Goal: Check status: Check status

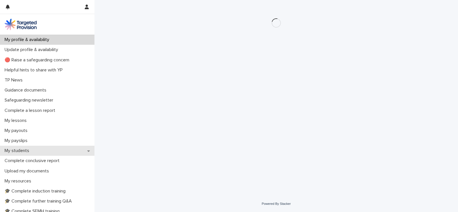
click at [20, 151] on p "My students" at bounding box center [18, 150] width 32 height 5
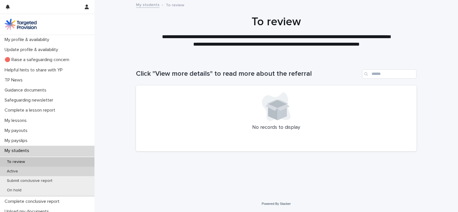
click at [21, 173] on p "Active" at bounding box center [12, 171] width 20 height 5
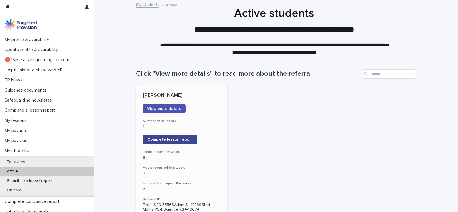
click at [166, 135] on link "Complete lesson report" at bounding box center [170, 139] width 54 height 9
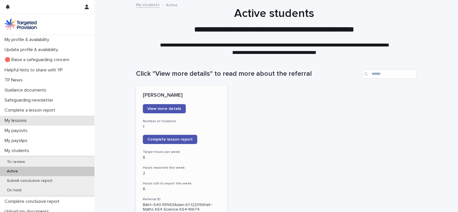
click at [20, 120] on p "My lessons" at bounding box center [16, 120] width 29 height 5
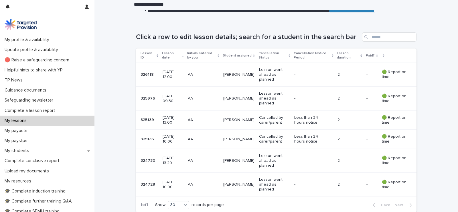
scroll to position [80, 0]
click at [166, 99] on p "[DATE] 09:30" at bounding box center [173, 98] width 21 height 10
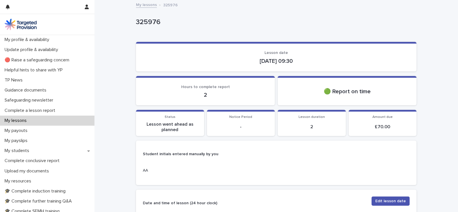
click at [15, 121] on p "My lessons" at bounding box center [16, 120] width 29 height 5
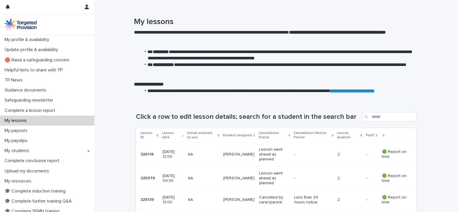
click at [271, 155] on p "Lesson went ahead as planned" at bounding box center [274, 154] width 31 height 14
